Goal: Task Accomplishment & Management: Use online tool/utility

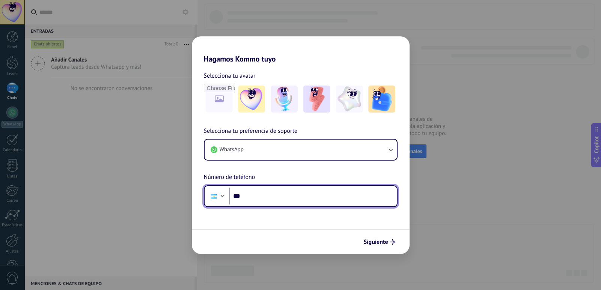
click at [256, 200] on input "***" at bounding box center [312, 196] width 167 height 17
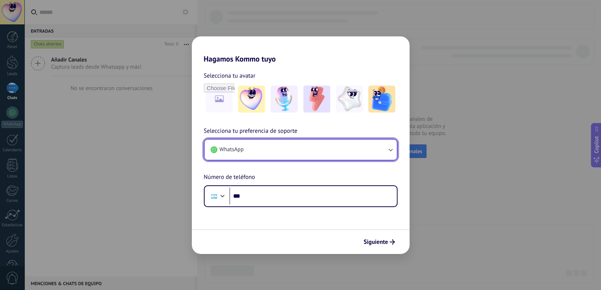
click at [390, 154] on button "WhatsApp" at bounding box center [301, 150] width 192 height 20
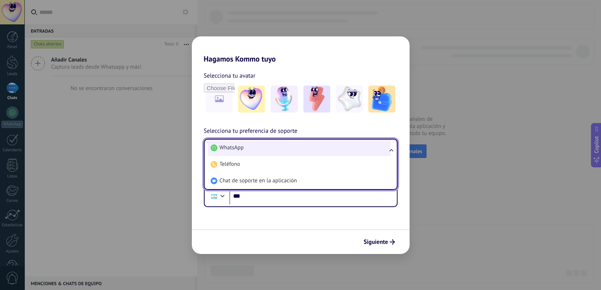
click at [254, 150] on li "WhatsApp" at bounding box center [299, 148] width 183 height 17
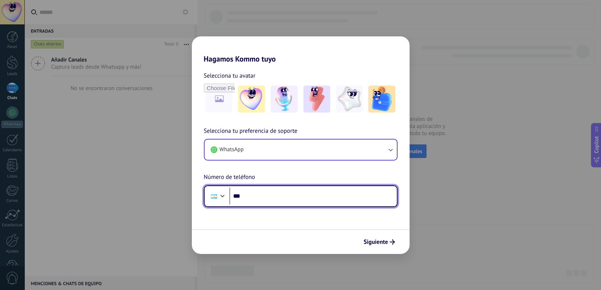
click at [255, 199] on input "***" at bounding box center [312, 196] width 167 height 17
type input "**********"
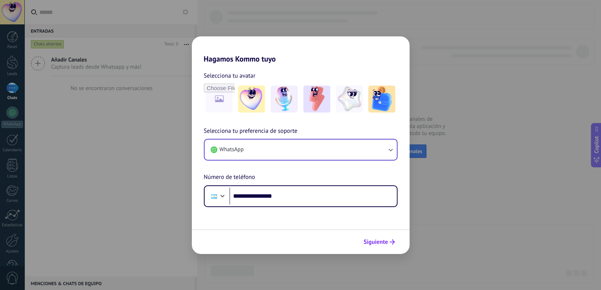
click at [382, 239] on span "Siguiente" at bounding box center [376, 241] width 24 height 5
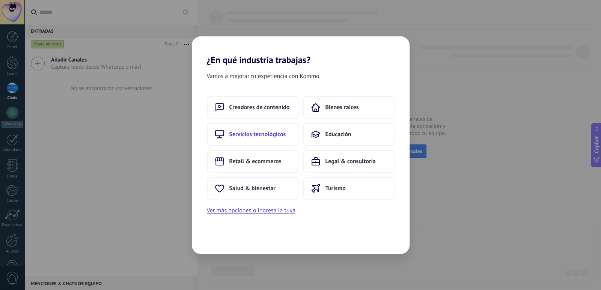
click at [269, 129] on button "Servicios tecnológicos" at bounding box center [253, 134] width 92 height 23
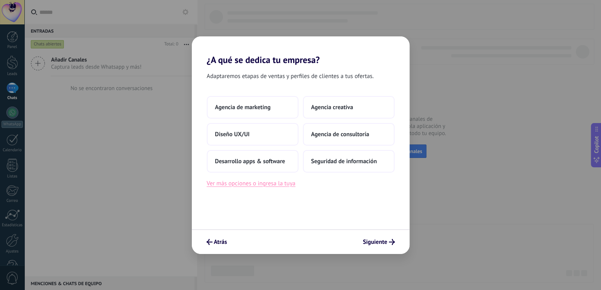
click at [275, 180] on button "Ver más opciones o ingresa la tuya" at bounding box center [251, 184] width 89 height 10
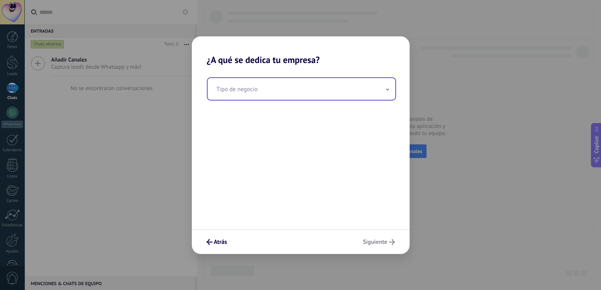
click at [246, 83] on input "text" at bounding box center [302, 89] width 188 height 22
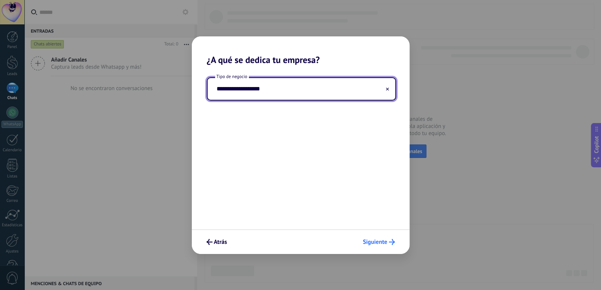
type input "**********"
click at [373, 244] on span "Siguiente" at bounding box center [375, 241] width 24 height 5
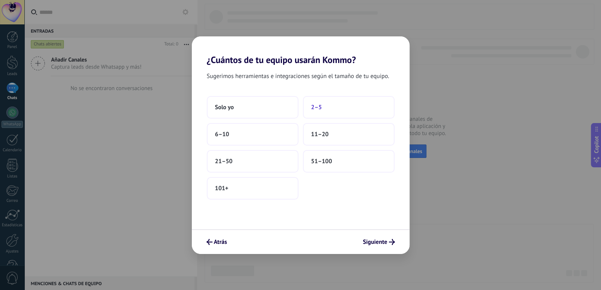
click at [319, 110] on span "2–5" at bounding box center [316, 108] width 11 height 8
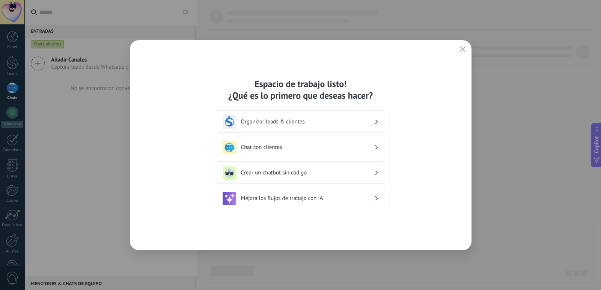
click at [300, 125] on h3 "Organizar leads & clientes" at bounding box center [307, 121] width 133 height 7
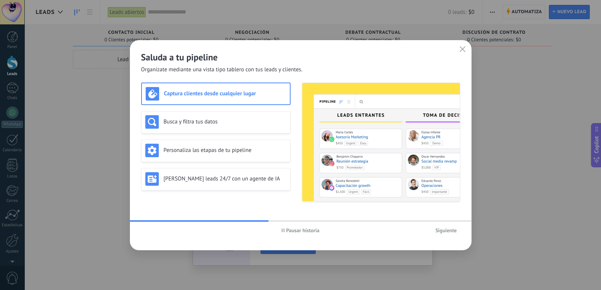
click at [284, 232] on span "Pausar historia" at bounding box center [300, 230] width 38 height 5
click at [285, 229] on span "Iniciar historia" at bounding box center [300, 230] width 37 height 5
click at [283, 229] on use "button" at bounding box center [283, 231] width 3 height 4
click at [296, 231] on span "Iniciar historia" at bounding box center [303, 230] width 32 height 5
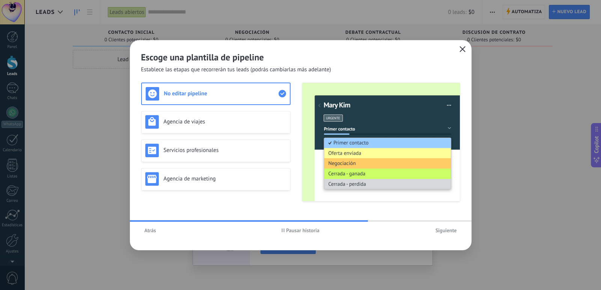
click at [462, 51] on icon "button" at bounding box center [462, 49] width 6 height 6
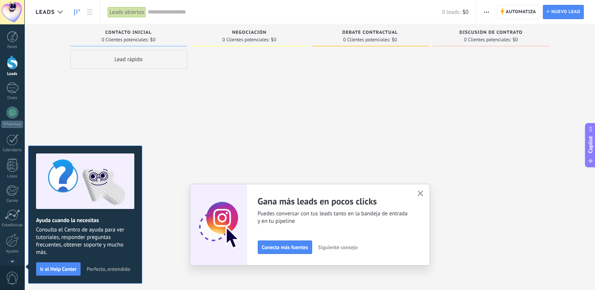
click at [423, 194] on icon "button" at bounding box center [421, 194] width 6 height 6
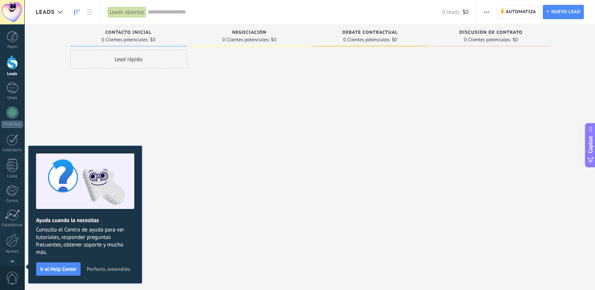
click at [118, 105] on div "Lead rápido" at bounding box center [128, 146] width 117 height 192
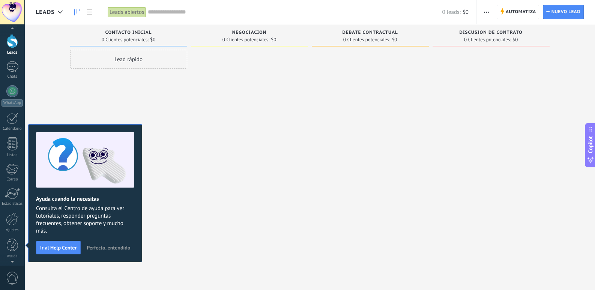
scroll to position [13, 0]
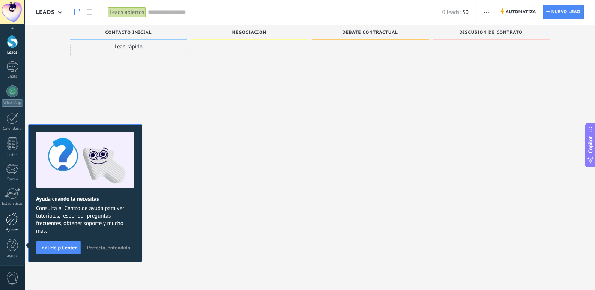
click at [14, 223] on div at bounding box center [12, 218] width 13 height 13
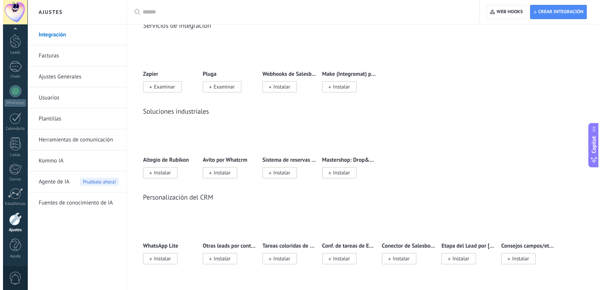
scroll to position [1469, 0]
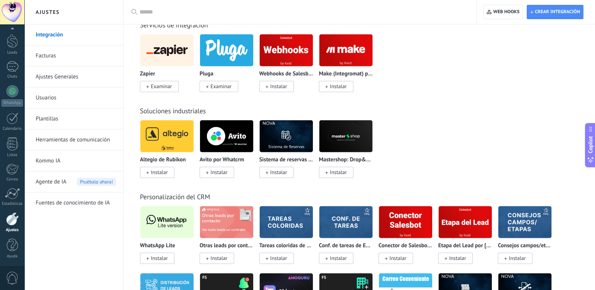
click at [159, 262] on span "Instalar" at bounding box center [159, 258] width 17 height 7
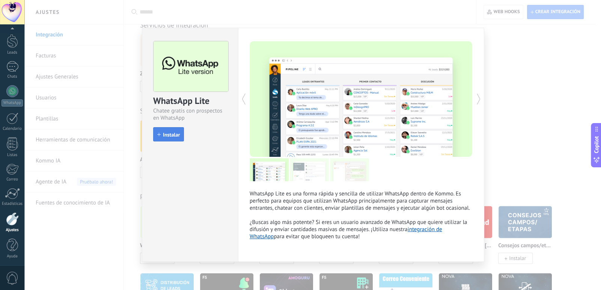
click at [164, 133] on span "Instalar" at bounding box center [171, 134] width 17 height 5
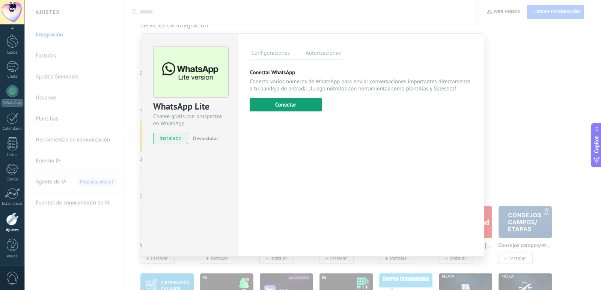
click at [287, 105] on button "Conectar" at bounding box center [286, 105] width 72 height 14
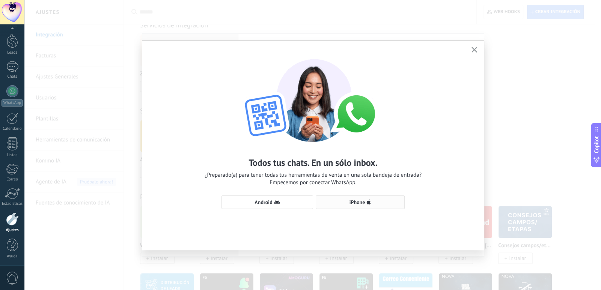
click at [367, 203] on use "button" at bounding box center [369, 202] width 4 height 5
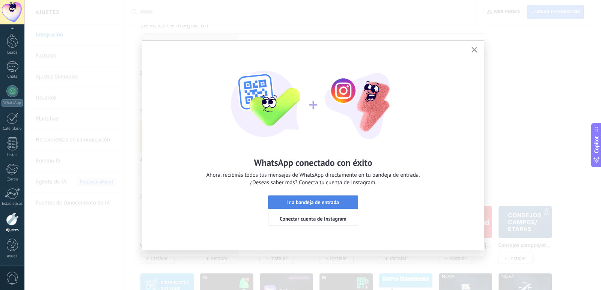
click at [322, 200] on span "Ir a bandeja de entrada" at bounding box center [313, 202] width 52 height 5
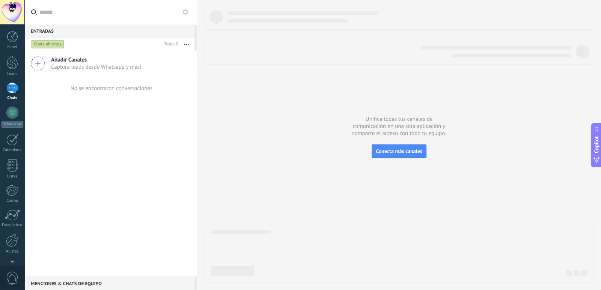
click at [41, 62] on icon at bounding box center [38, 63] width 14 height 14
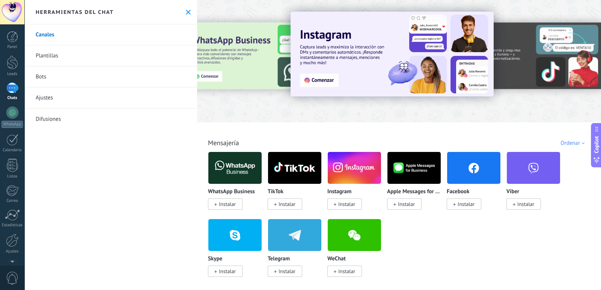
click at [187, 11] on use at bounding box center [188, 12] width 5 height 5
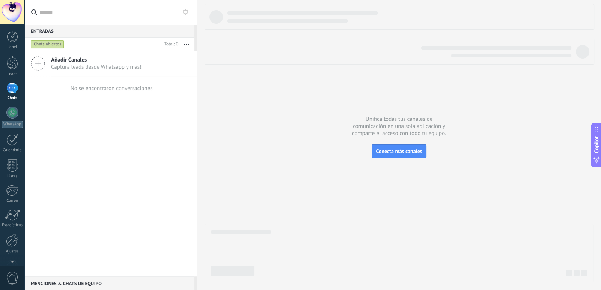
click at [188, 43] on button "button" at bounding box center [186, 45] width 16 height 14
click at [38, 61] on use at bounding box center [38, 64] width 14 height 14
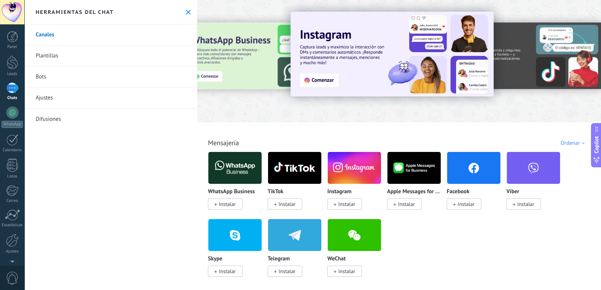
click at [56, 59] on link "Plantillas" at bounding box center [110, 55] width 173 height 21
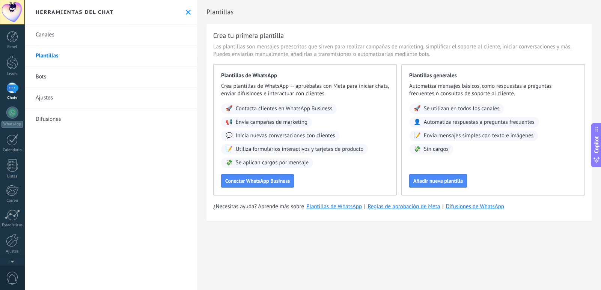
click at [49, 76] on link "Bots" at bounding box center [110, 76] width 173 height 21
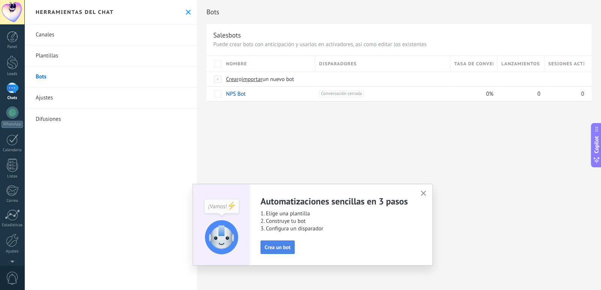
click at [272, 245] on span "Crea un bot" at bounding box center [278, 247] width 26 height 5
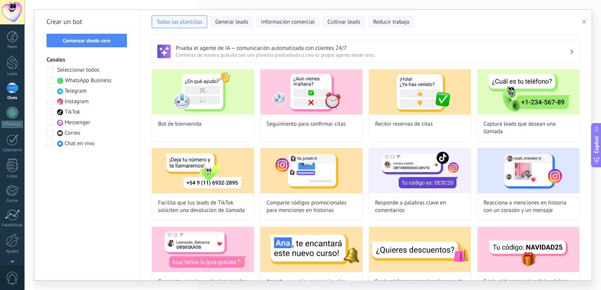
click at [80, 81] on span "WhatsApp Business" at bounding box center [88, 81] width 47 height 8
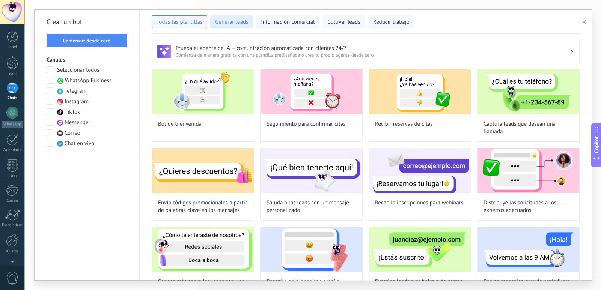
click at [231, 26] on button "Generar leads" at bounding box center [231, 21] width 43 height 13
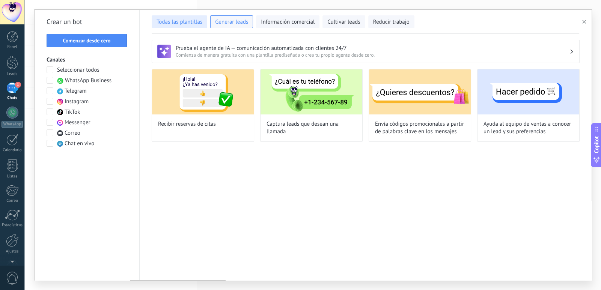
click at [187, 20] on span "Todas las plantillas" at bounding box center [179, 22] width 46 height 8
